Goal: Transaction & Acquisition: Purchase product/service

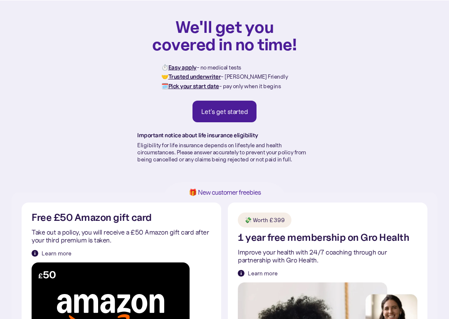
scroll to position [33, 0]
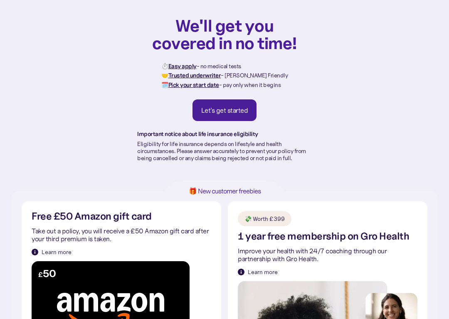
click at [226, 109] on div "Let's get started" at bounding box center [224, 111] width 47 height 8
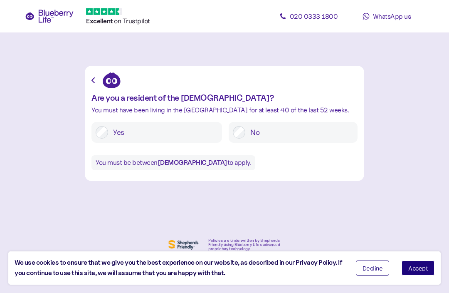
click at [152, 134] on label "Yes" at bounding box center [163, 132] width 110 height 12
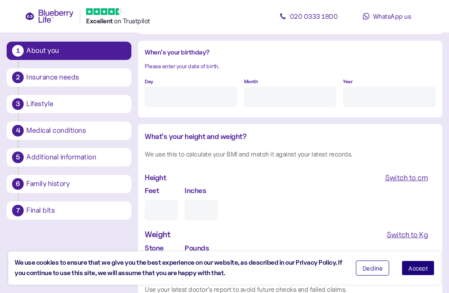
scroll to position [649, 0]
